Goal: Transaction & Acquisition: Purchase product/service

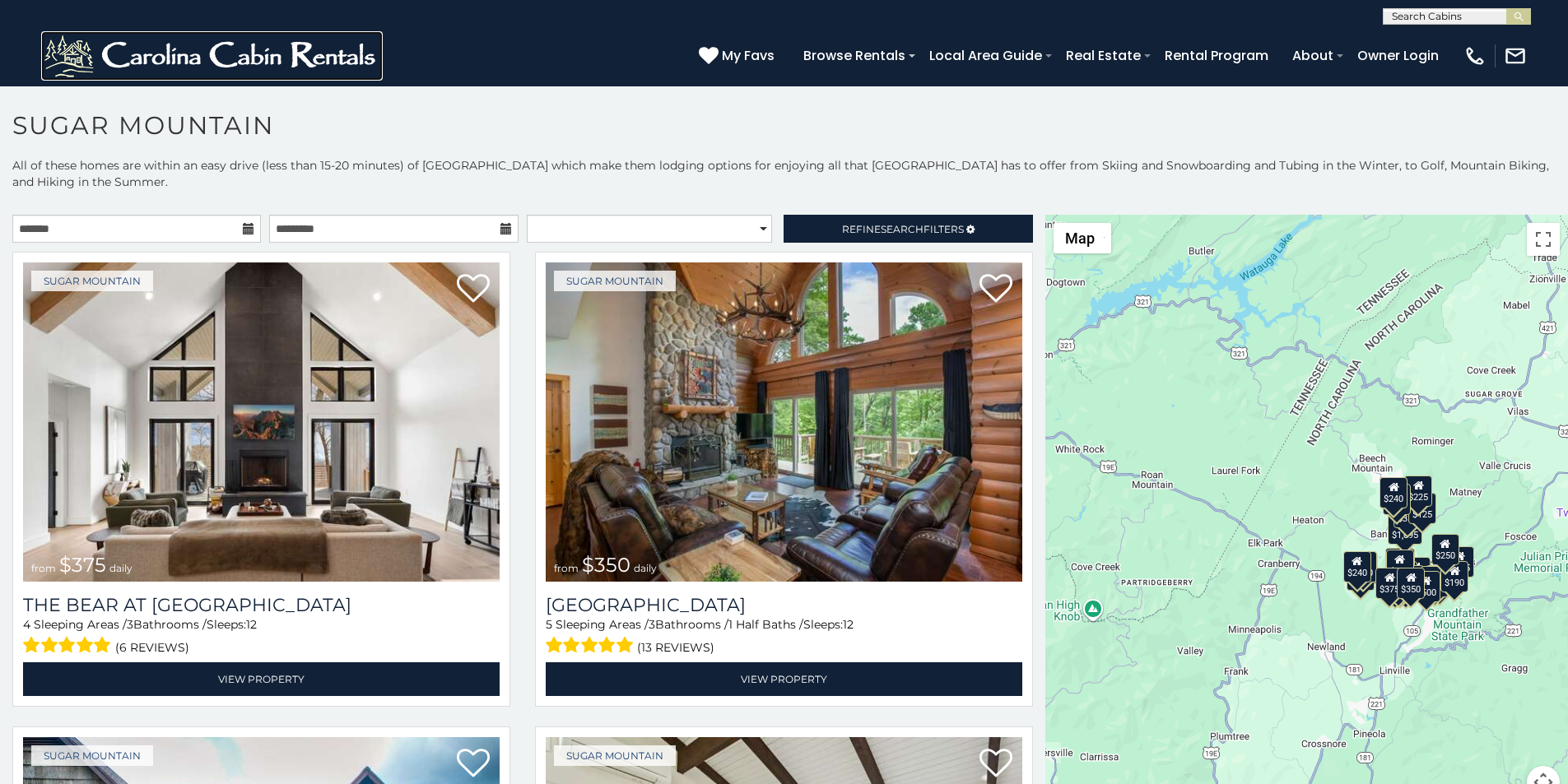
click at [72, 62] on img at bounding box center [211, 55] width 341 height 49
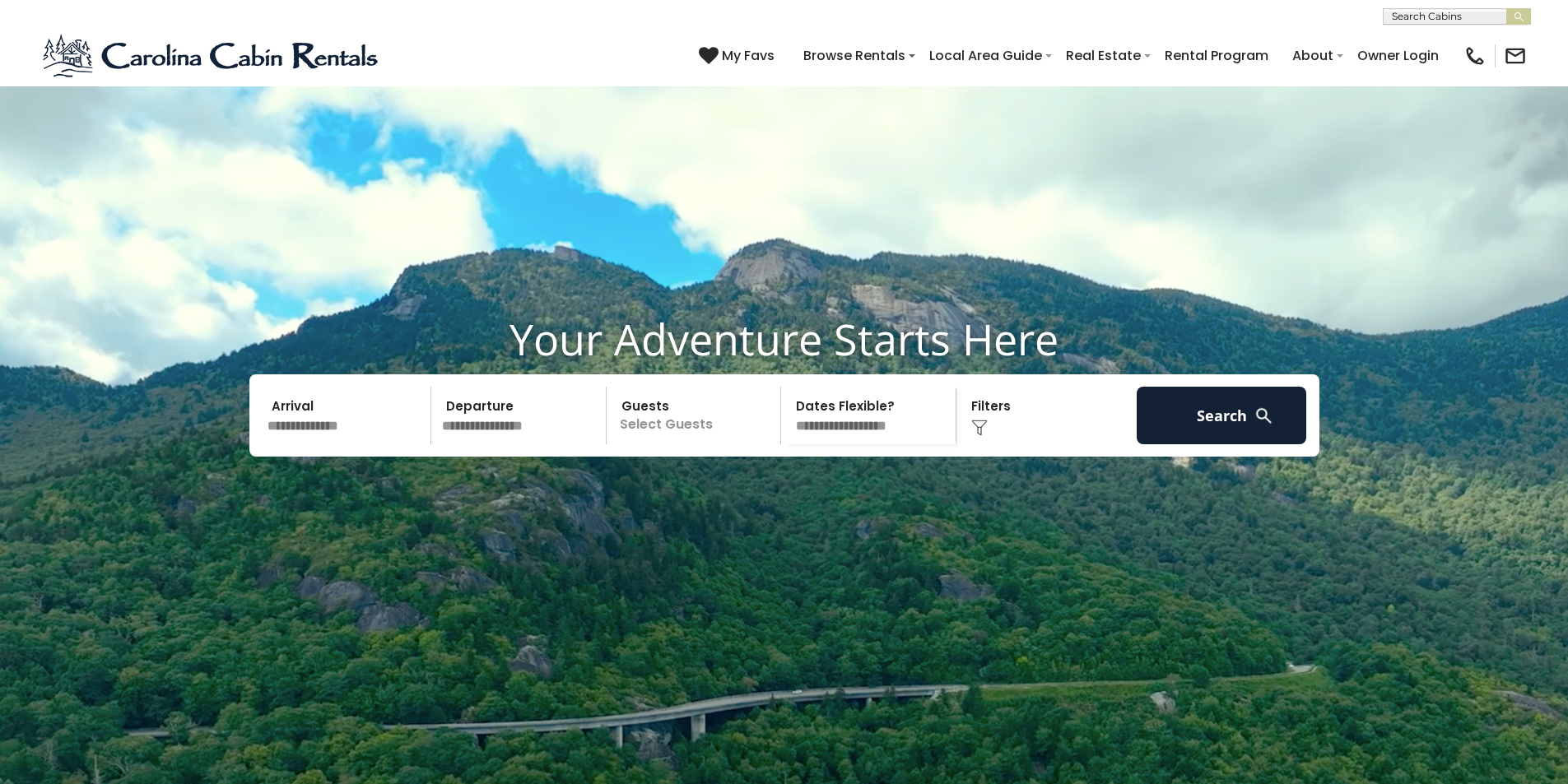
scroll to position [685, 0]
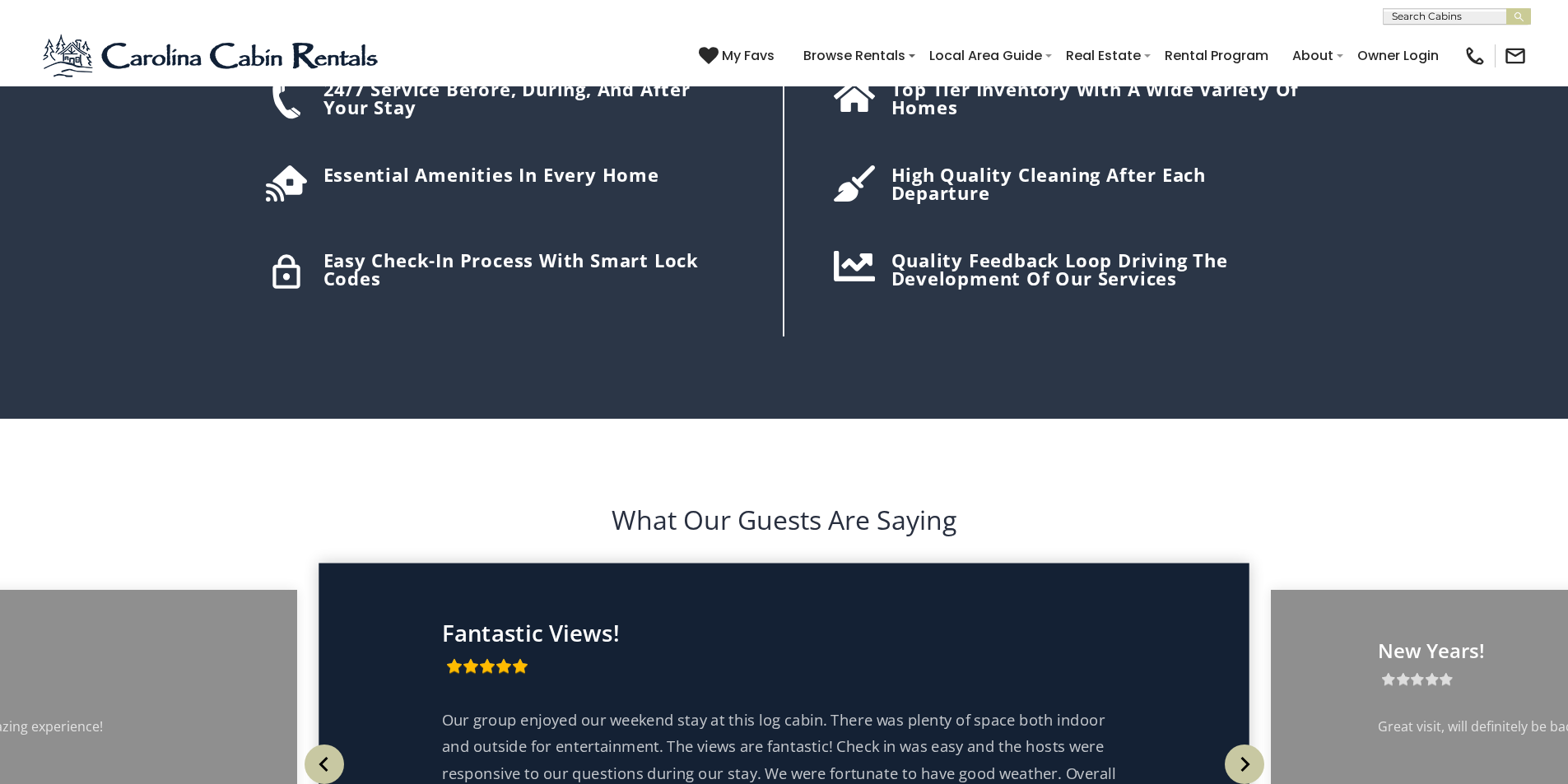
scroll to position [2741, 0]
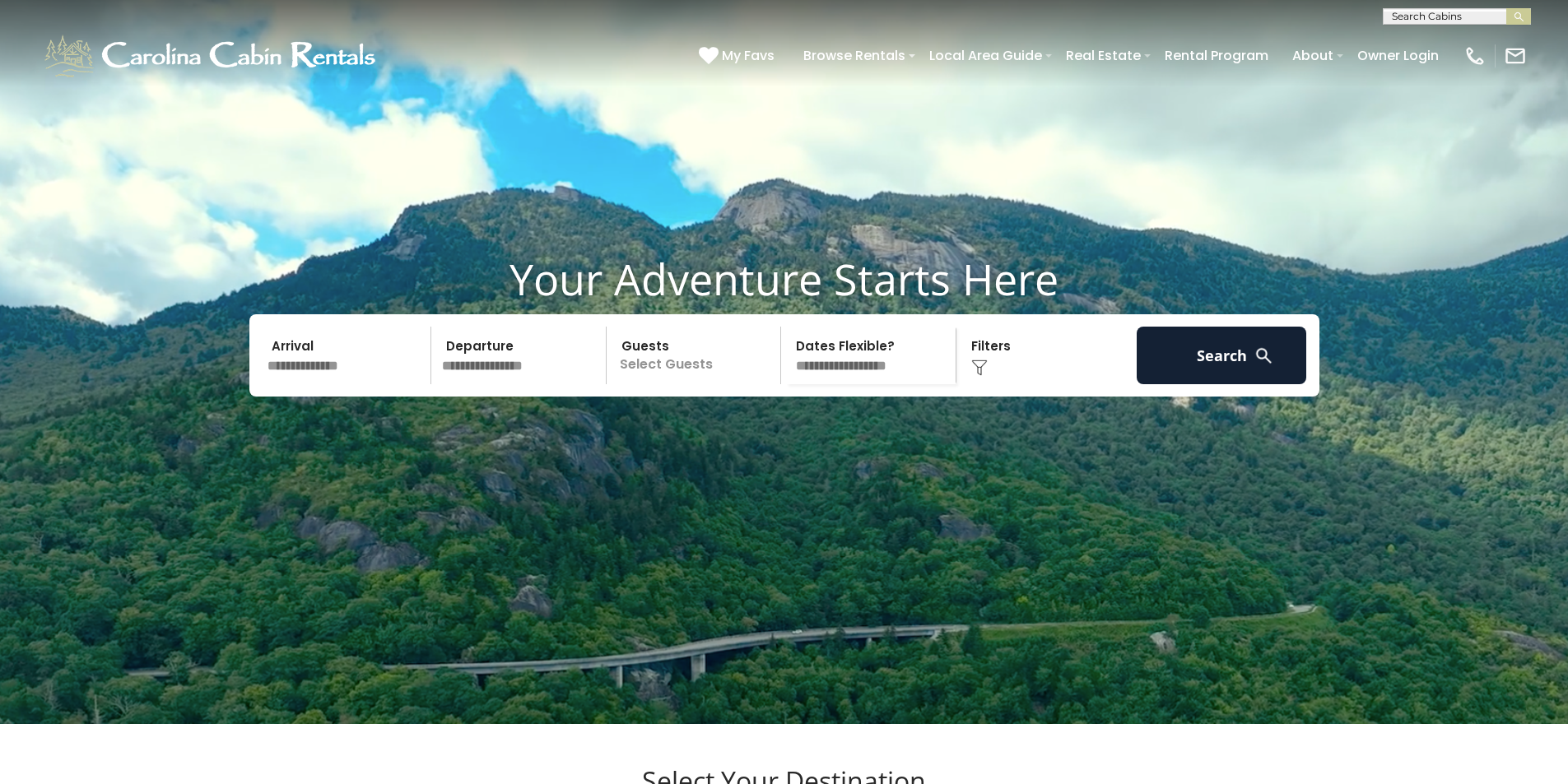
scroll to position [0, 0]
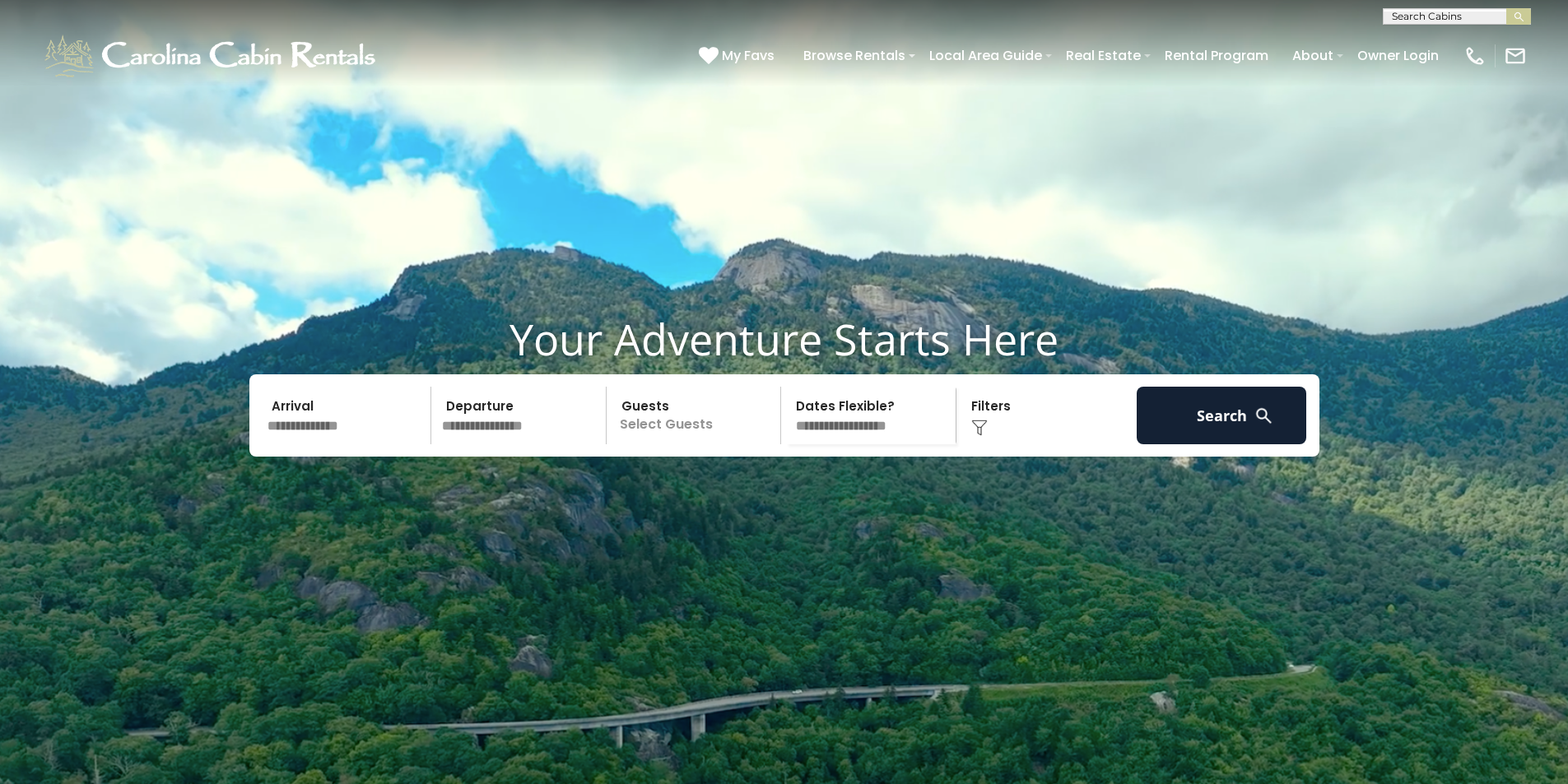
click at [803, 4] on div "**********" at bounding box center [784, 12] width 1568 height 24
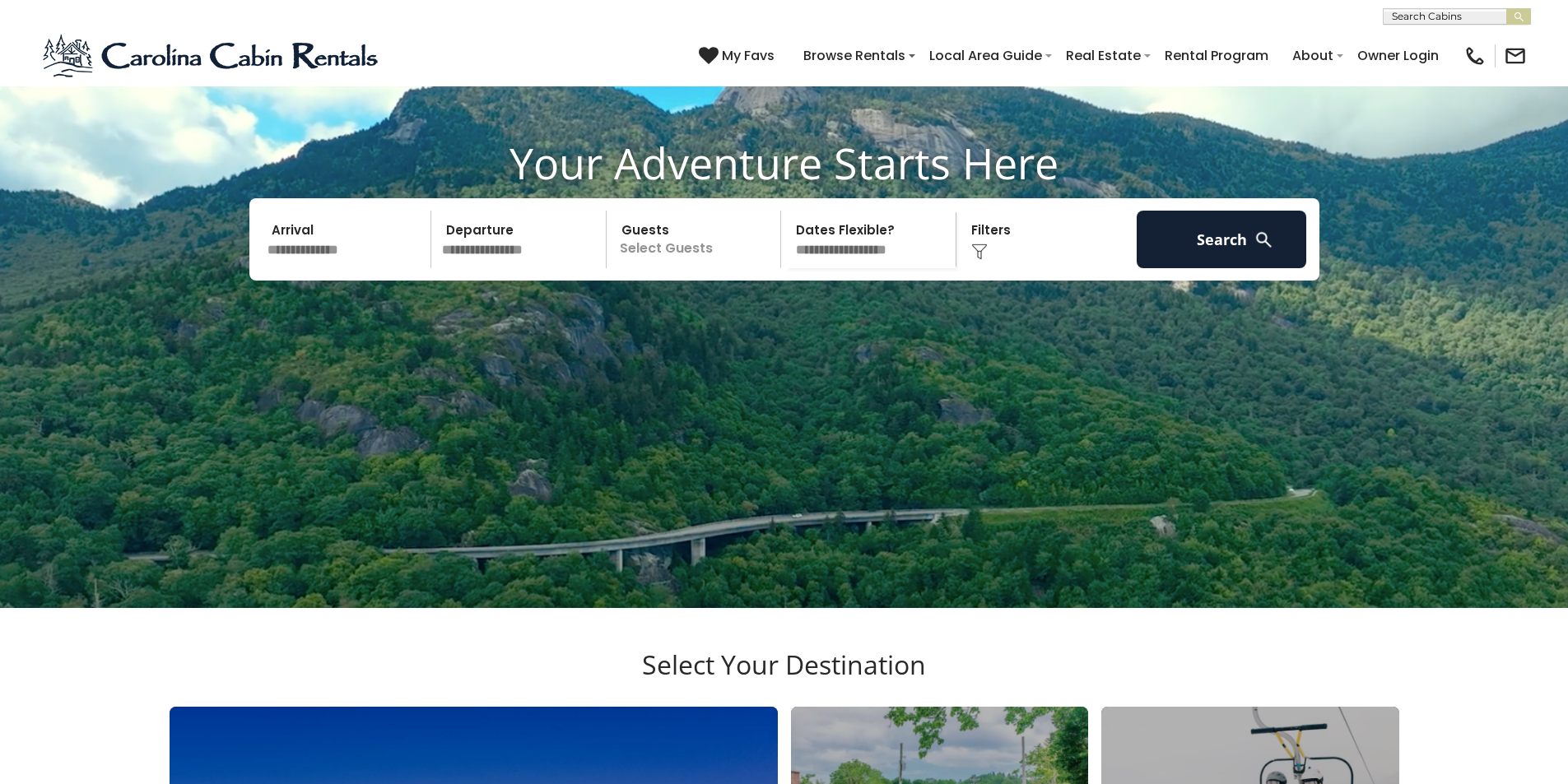
scroll to position [240, 0]
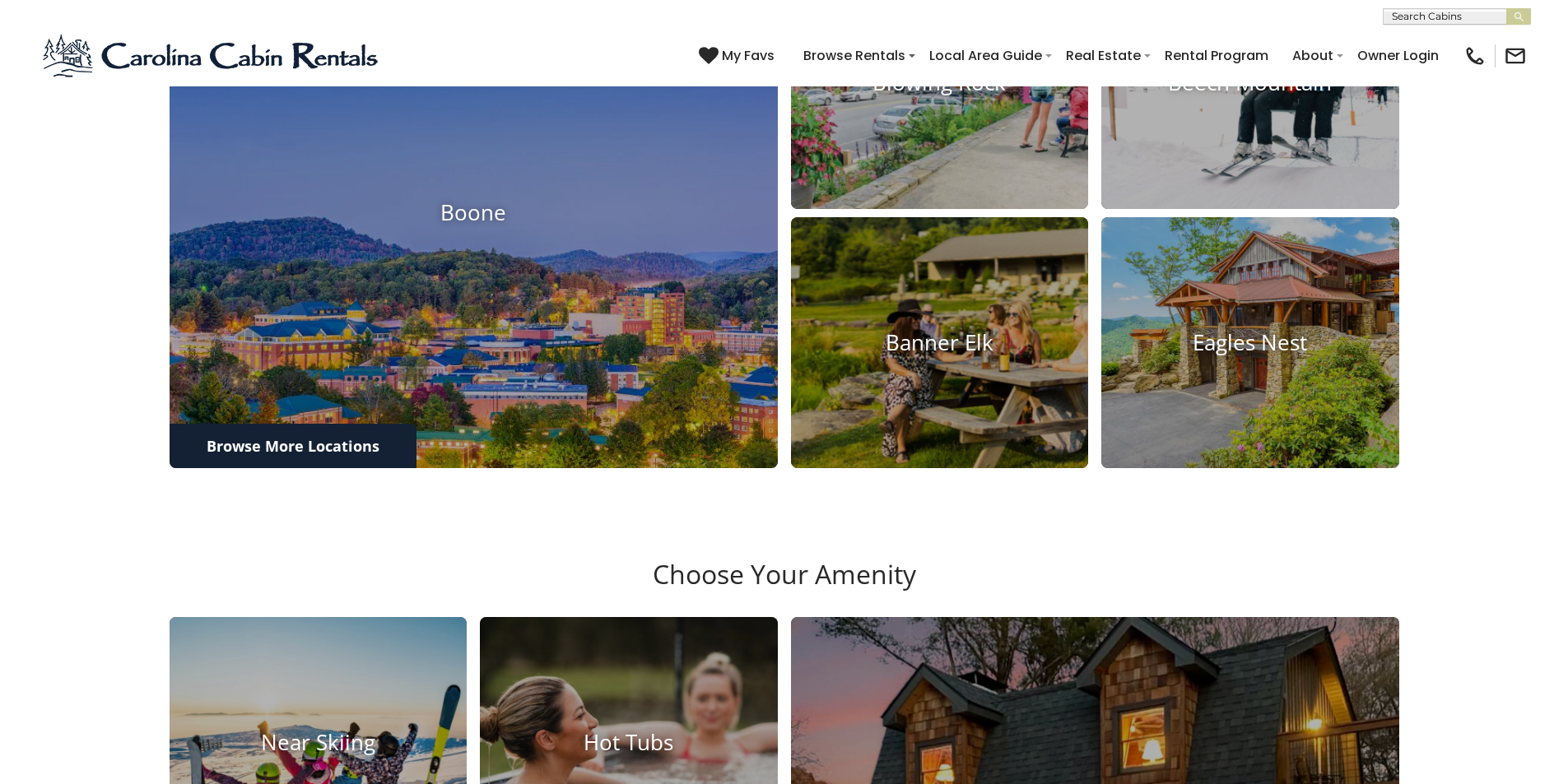
scroll to position [1857, 0]
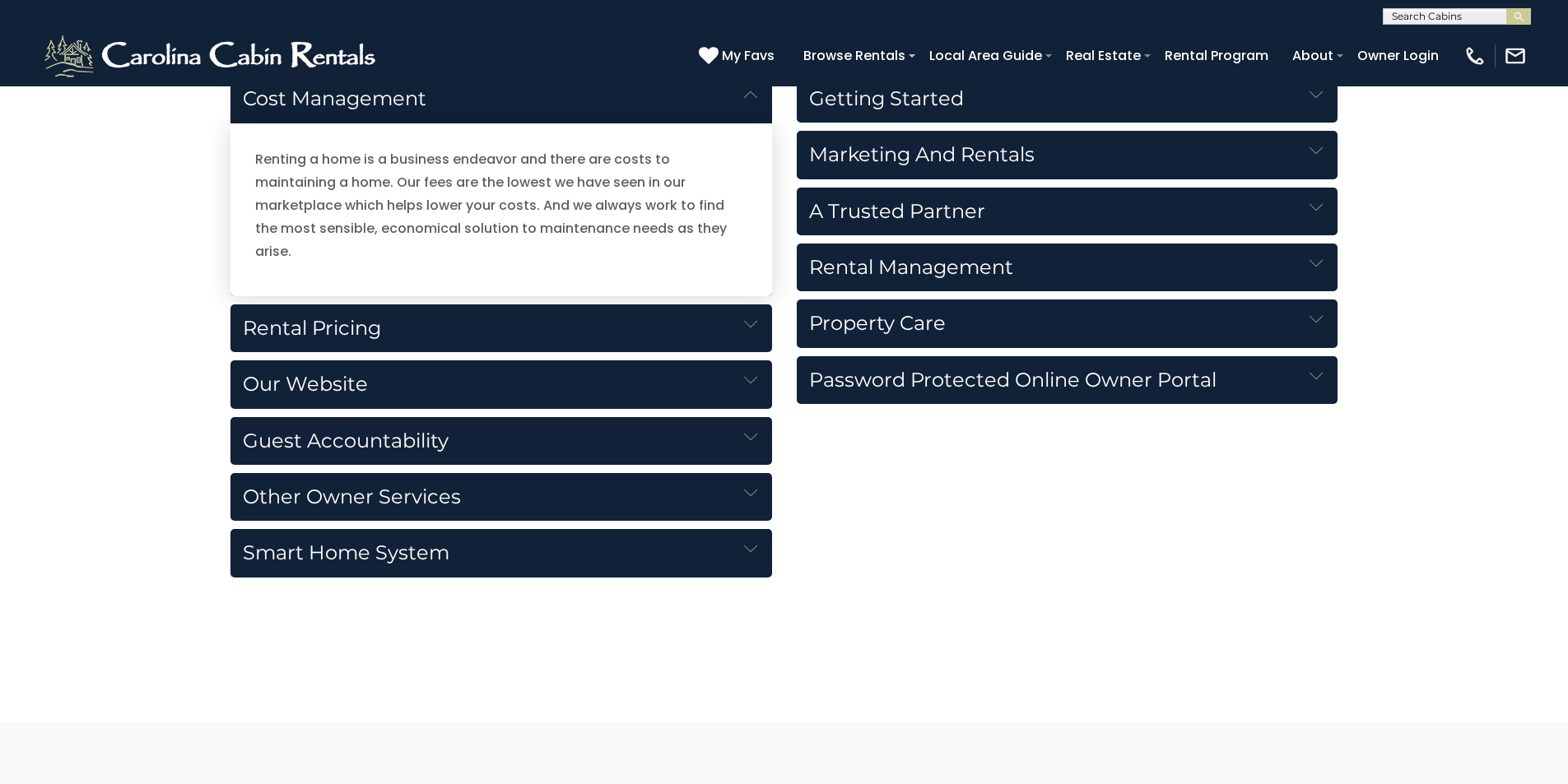
scroll to position [2419, 0]
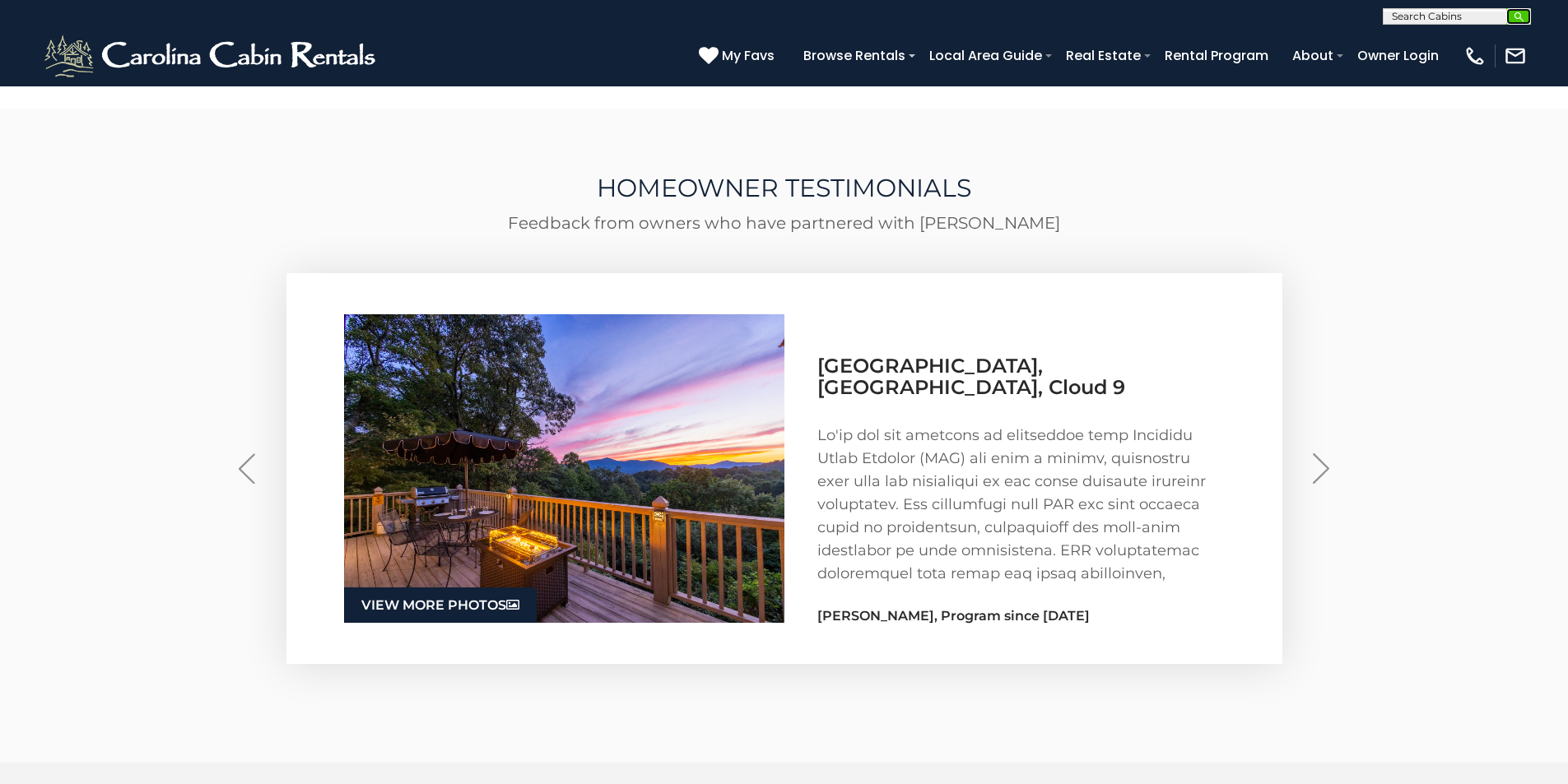
click at [1527, 16] on button "submit" at bounding box center [1518, 16] width 24 height 16
